Goal: Task Accomplishment & Management: Manage account settings

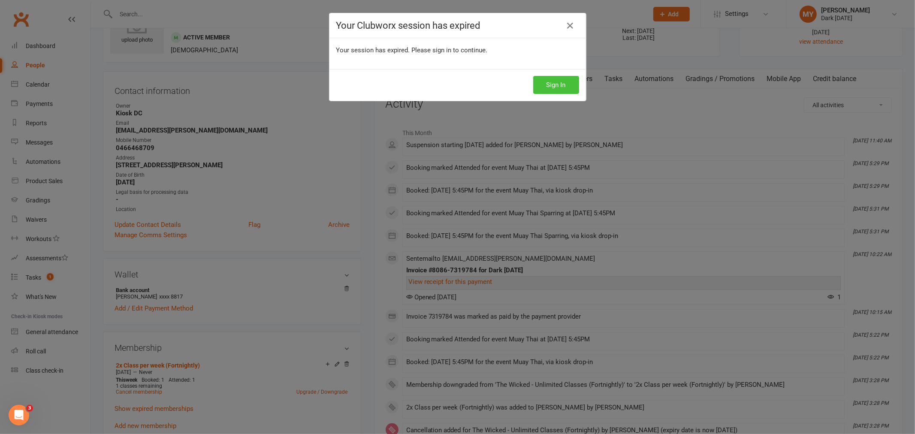
drag, startPoint x: 564, startPoint y: 81, endPoint x: 564, endPoint y: 75, distance: 6.0
click at [564, 76] on button "Sign In" at bounding box center [556, 85] width 46 height 18
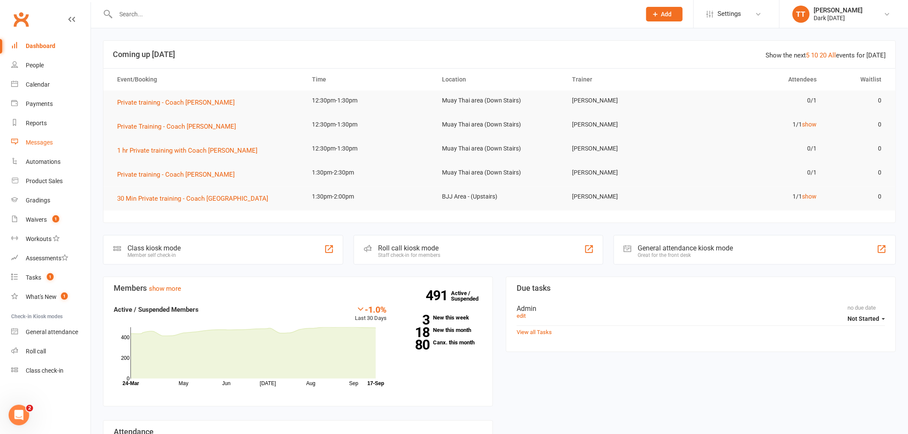
click at [31, 145] on div "Messages" at bounding box center [39, 142] width 27 height 7
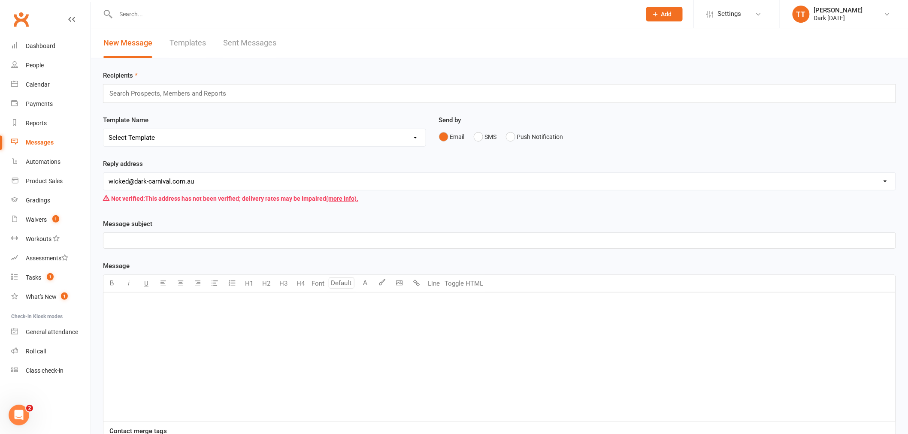
click at [247, 43] on link "Sent Messages" at bounding box center [249, 43] width 53 height 30
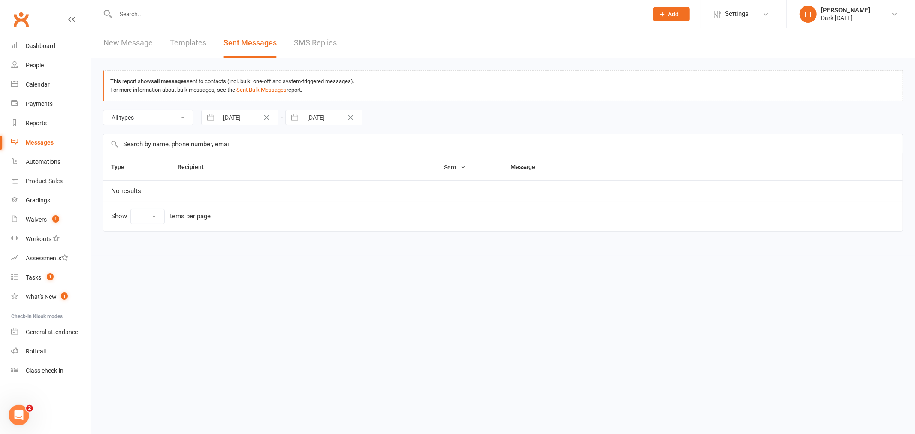
select select "10"
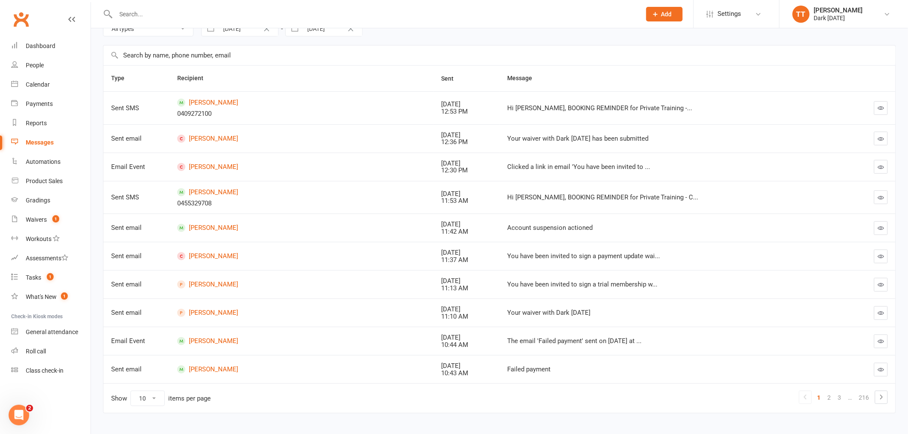
scroll to position [95, 0]
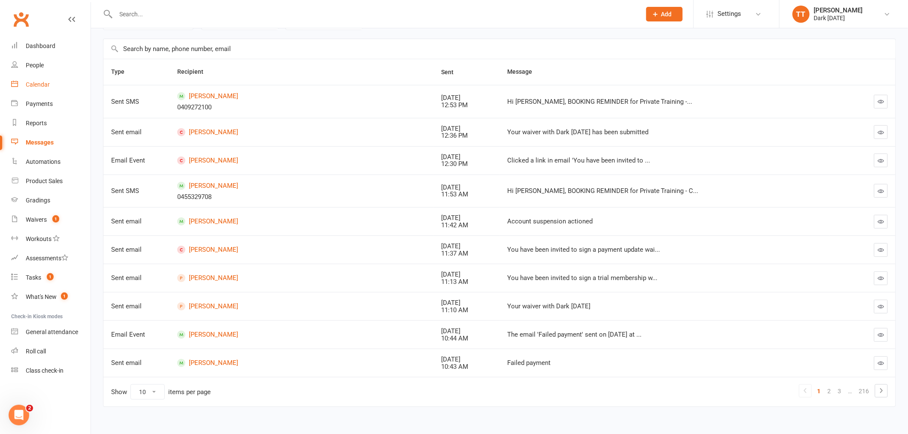
click at [48, 87] on div "Calendar" at bounding box center [38, 84] width 24 height 7
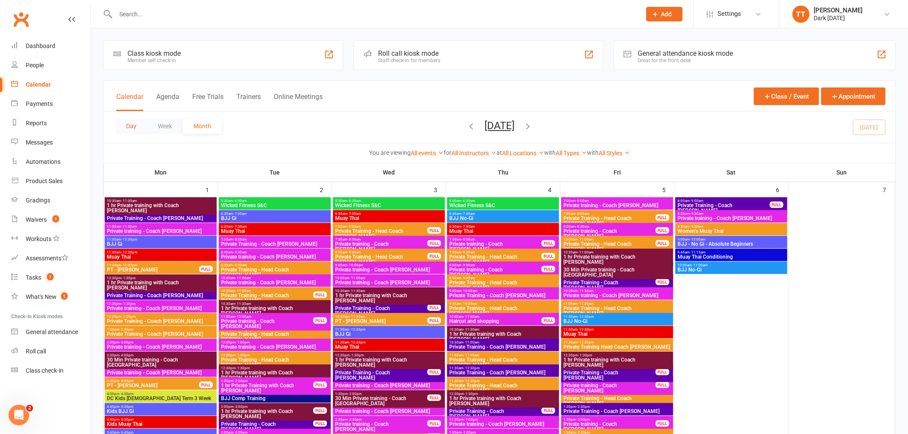
click at [132, 120] on button "Day" at bounding box center [131, 125] width 32 height 15
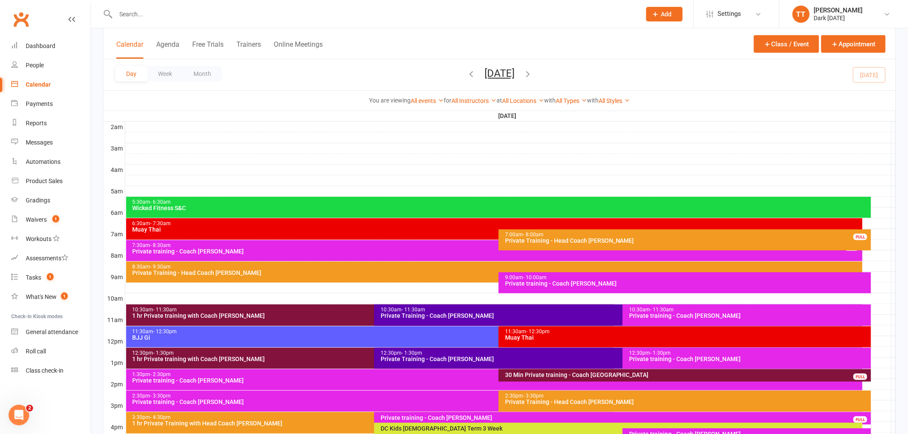
scroll to position [190, 0]
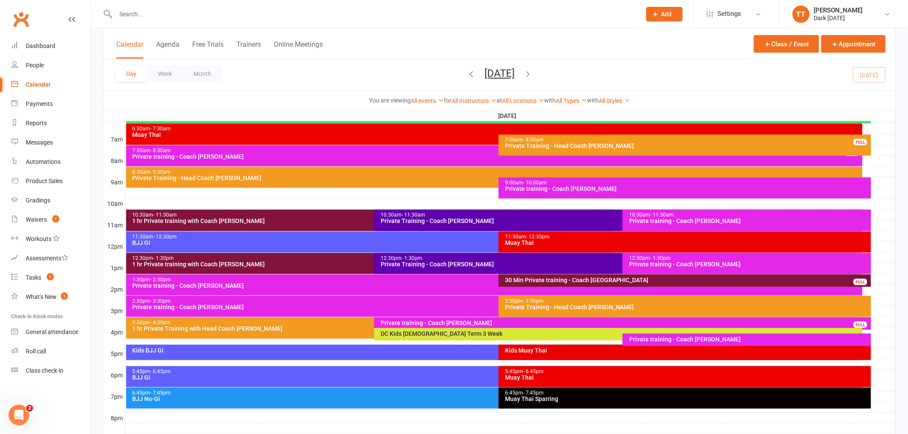
click at [484, 72] on button "Wednesday, Sep 17, 2025" at bounding box center [499, 73] width 30 height 12
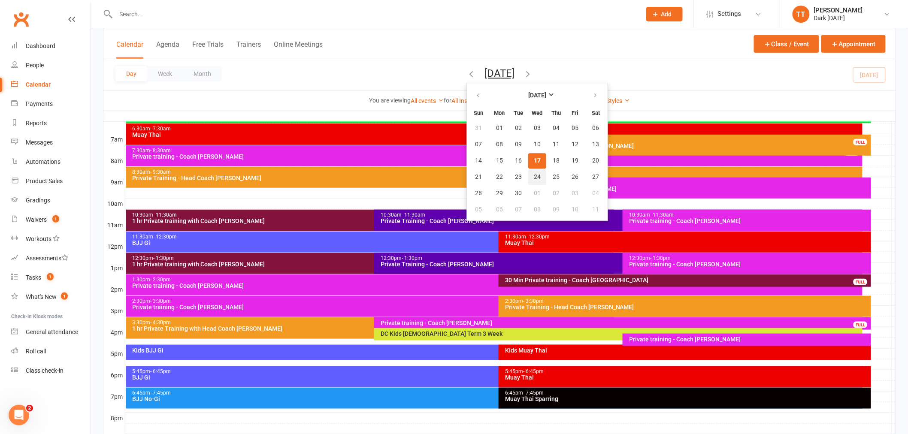
click at [534, 176] on span "24" at bounding box center [537, 177] width 7 height 7
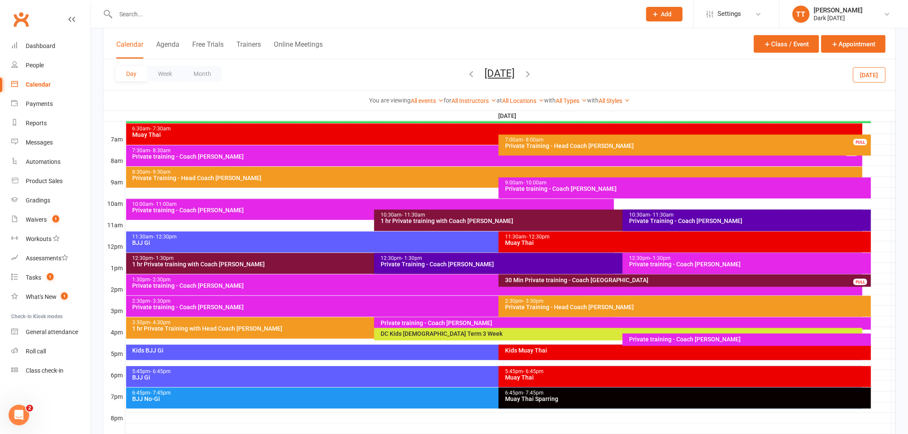
click at [537, 279] on div "30 Min Private training - Coach Tawhia" at bounding box center [686, 280] width 365 height 6
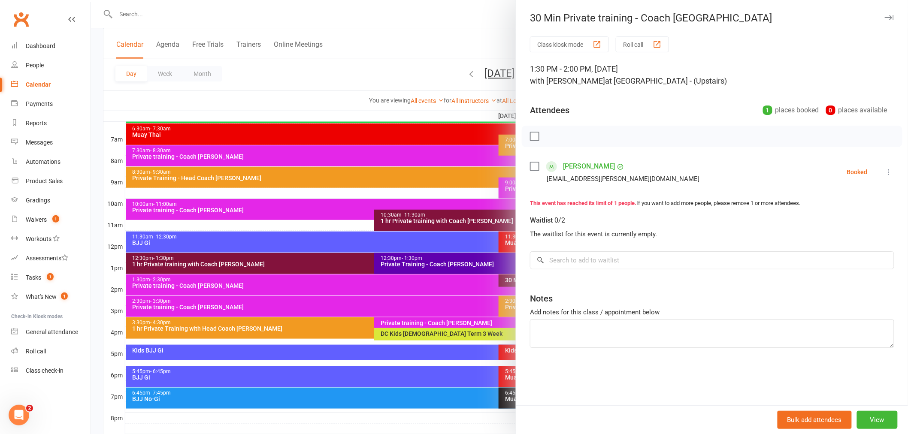
click at [884, 173] on icon at bounding box center [888, 172] width 9 height 9
click at [832, 212] on link "Remove" at bounding box center [847, 205] width 92 height 17
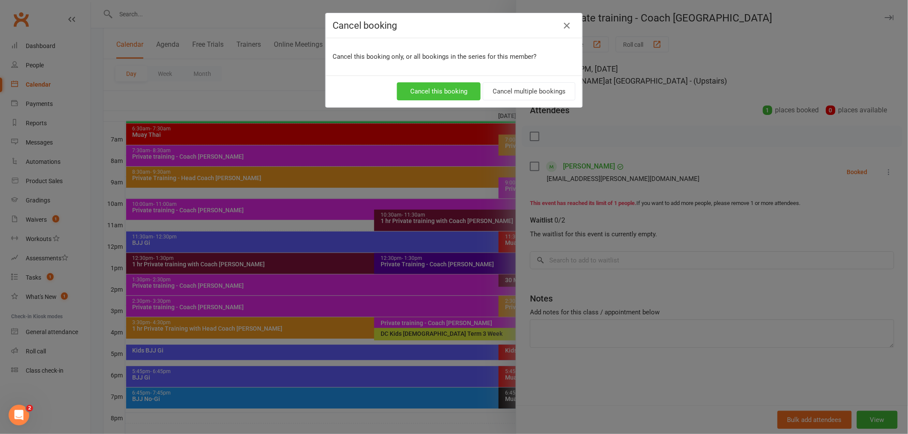
click at [436, 90] on button "Cancel this booking" at bounding box center [439, 91] width 84 height 18
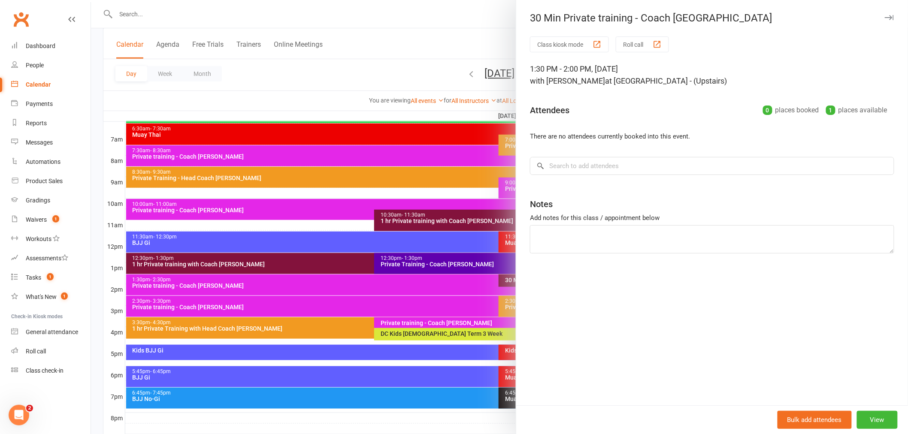
click at [458, 35] on div at bounding box center [499, 217] width 817 height 434
